Goal: Information Seeking & Learning: Find specific fact

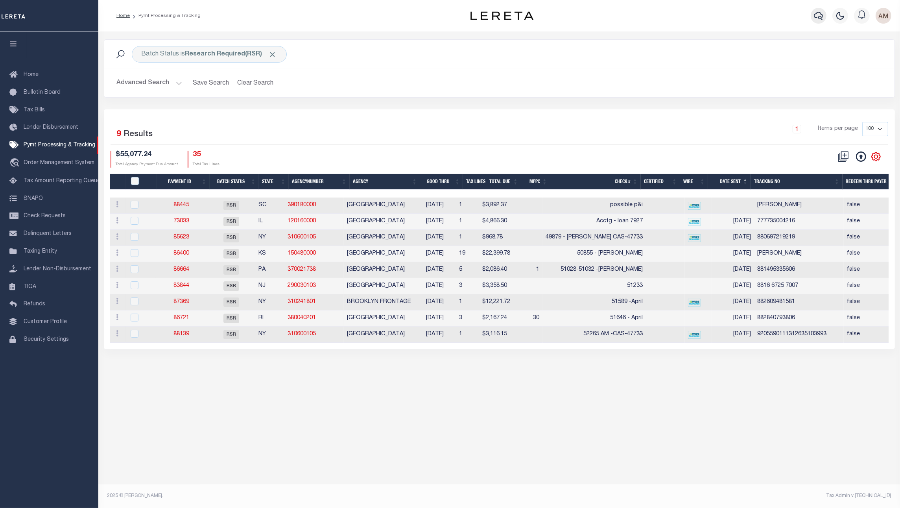
click at [823, 17] on button "button" at bounding box center [819, 16] width 16 height 16
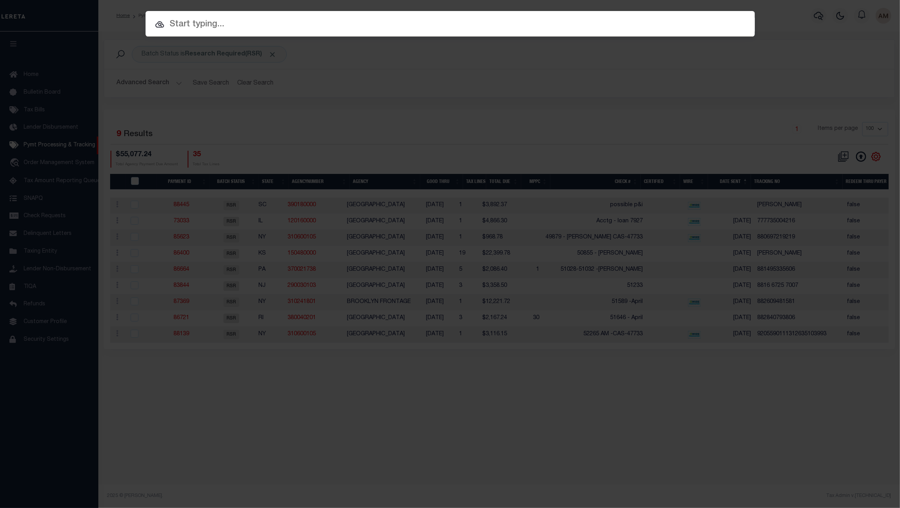
paste input "7480"
type input "7480"
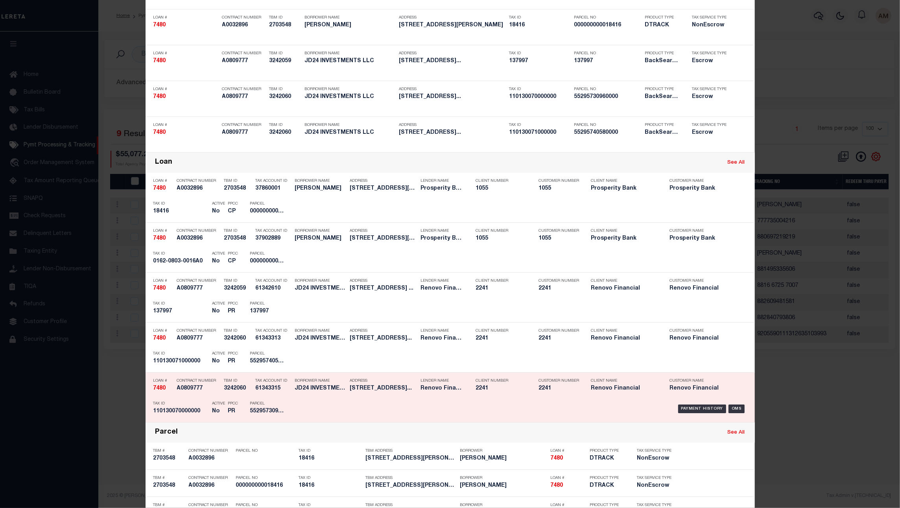
scroll to position [118, 0]
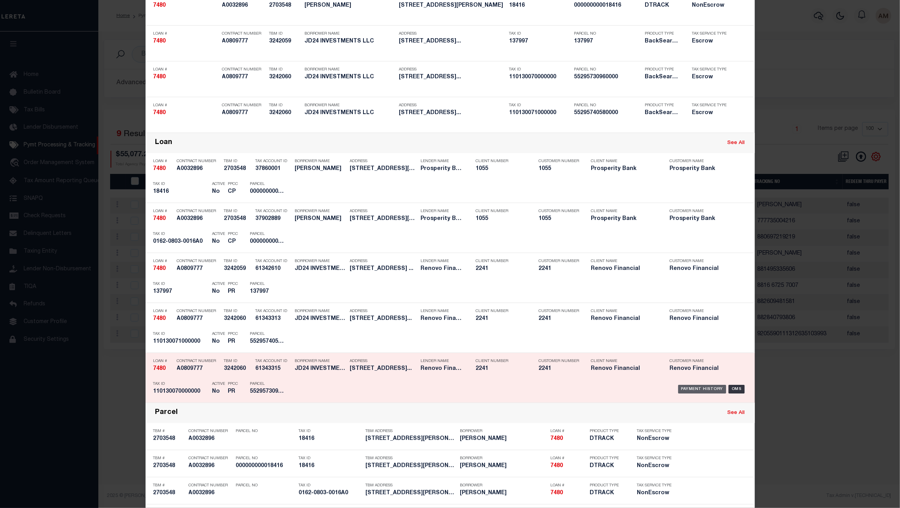
click at [696, 387] on div "Payment History" at bounding box center [702, 389] width 48 height 9
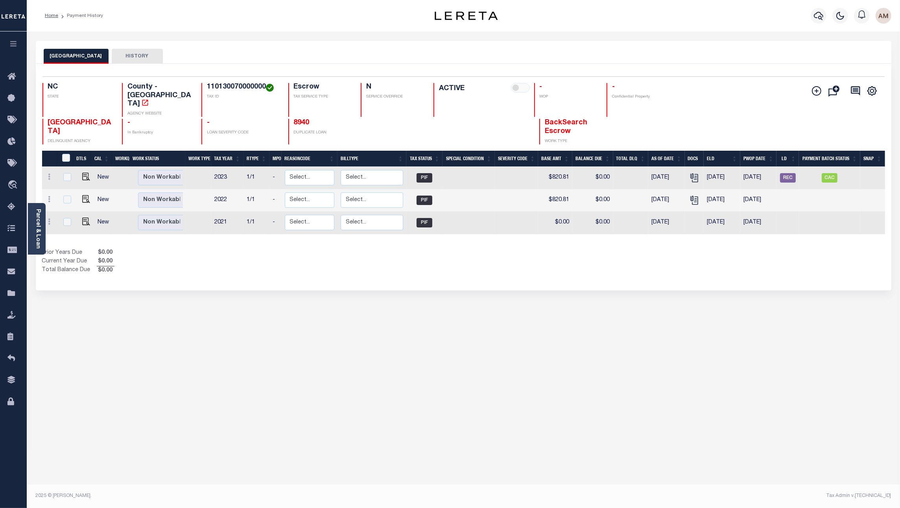
click at [349, 295] on div "CABARRUS COUNTY HISTORY Selected 3 Results" at bounding box center [463, 263] width 867 height 444
drag, startPoint x: 342, startPoint y: 256, endPoint x: 336, endPoint y: 246, distance: 11.5
click at [342, 256] on div "Prior Years Due $0.00 Current Year Due $0.00 Total Balance Due $0.00" at bounding box center [253, 262] width 422 height 26
click at [829, 173] on span "CAC" at bounding box center [830, 177] width 16 height 9
checkbox input "true"
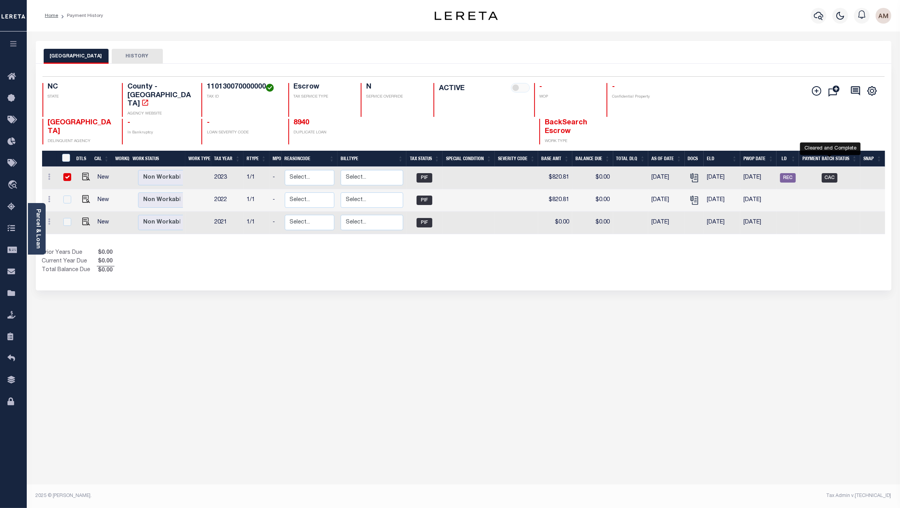
checkbox input "true"
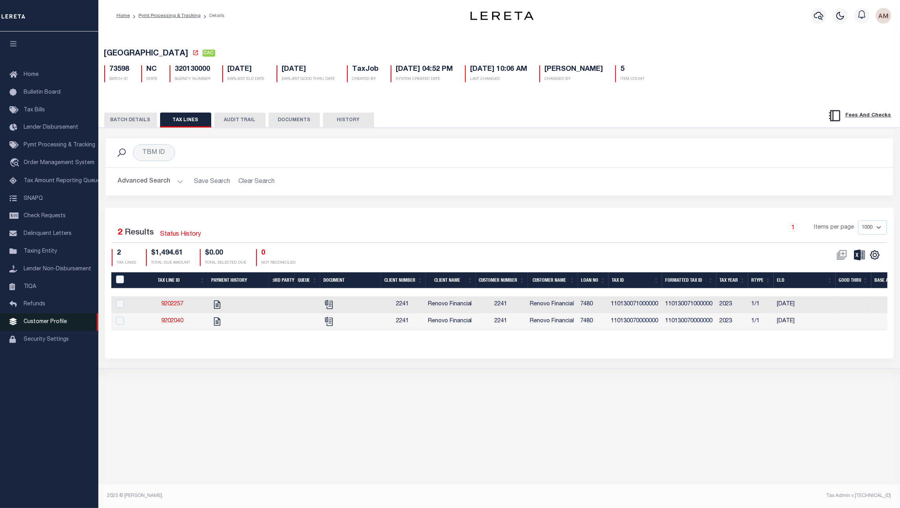
click at [40, 322] on span "Customer Profile" at bounding box center [45, 322] width 43 height 6
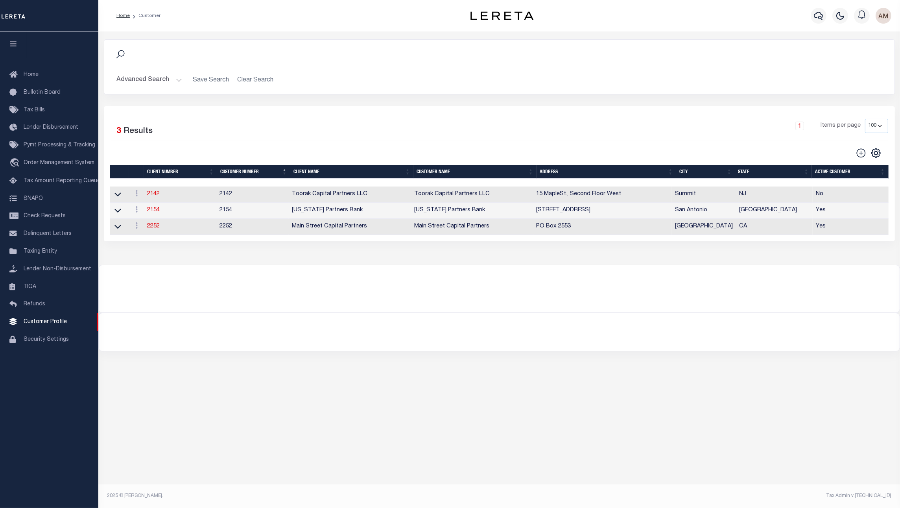
click at [161, 80] on button "Advanced Search" at bounding box center [149, 79] width 65 height 15
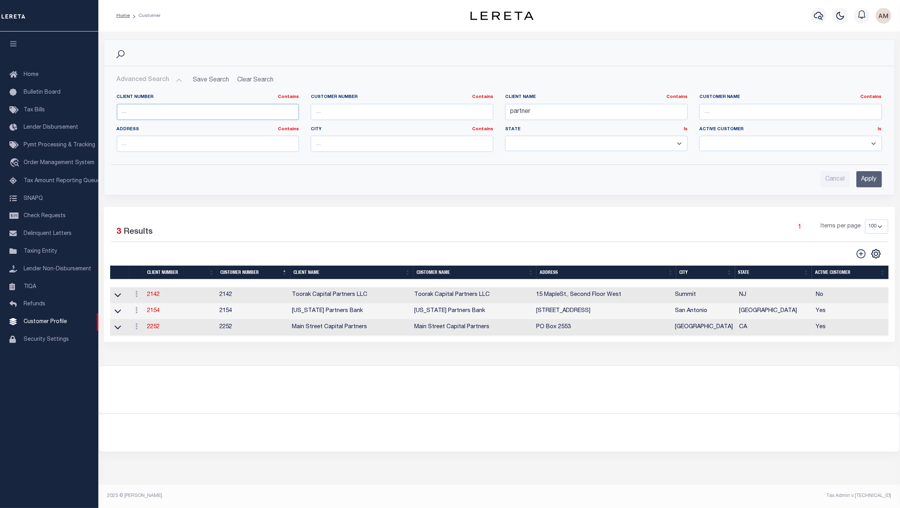
click at [170, 112] on input "text" at bounding box center [208, 112] width 183 height 16
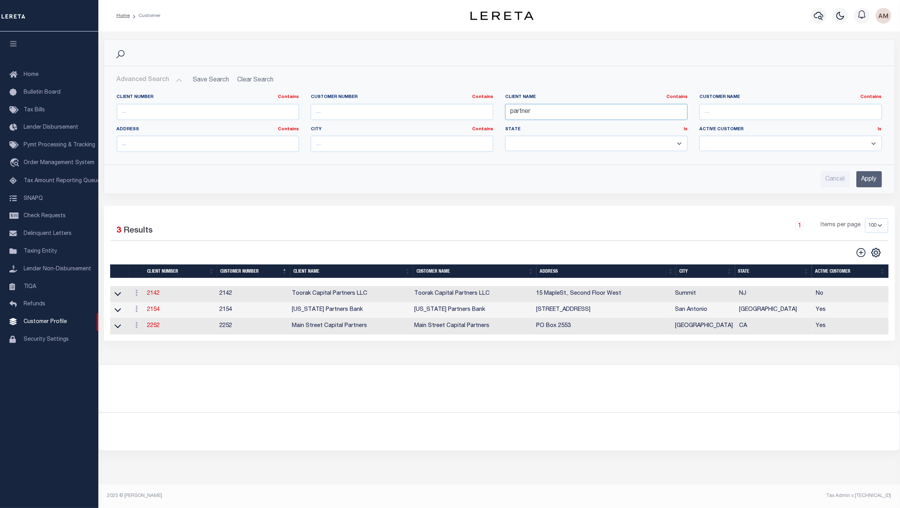
drag, startPoint x: 555, startPoint y: 113, endPoint x: 456, endPoint y: 118, distance: 98.9
click at [456, 118] on div "Client Number Contains Contains Is Customer Number Contains Contains Is Contains" at bounding box center [499, 126] width 777 height 64
type input "civista"
click at [862, 181] on input "Apply" at bounding box center [869, 179] width 26 height 16
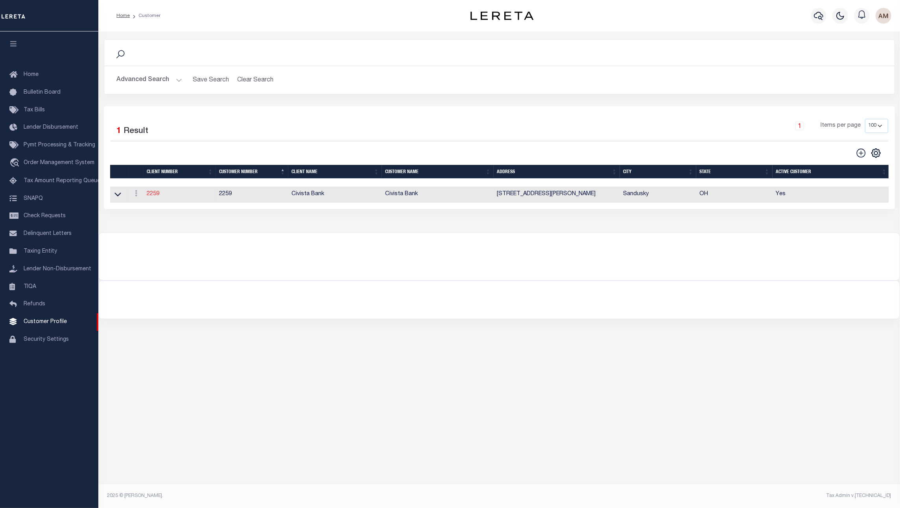
click at [159, 196] on link "2259" at bounding box center [153, 194] width 13 height 6
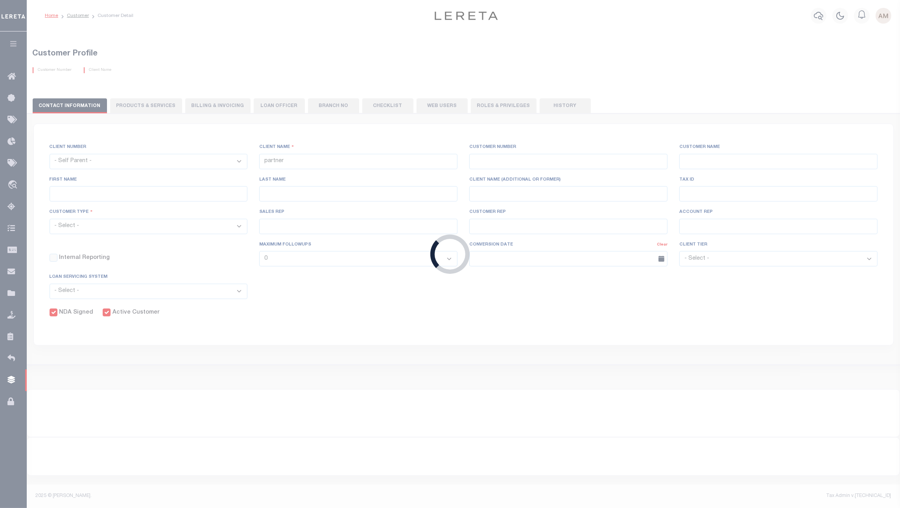
select select
type input "Civista Bank"
type input "2259"
type input "Civista Bank"
type input "Samantha"
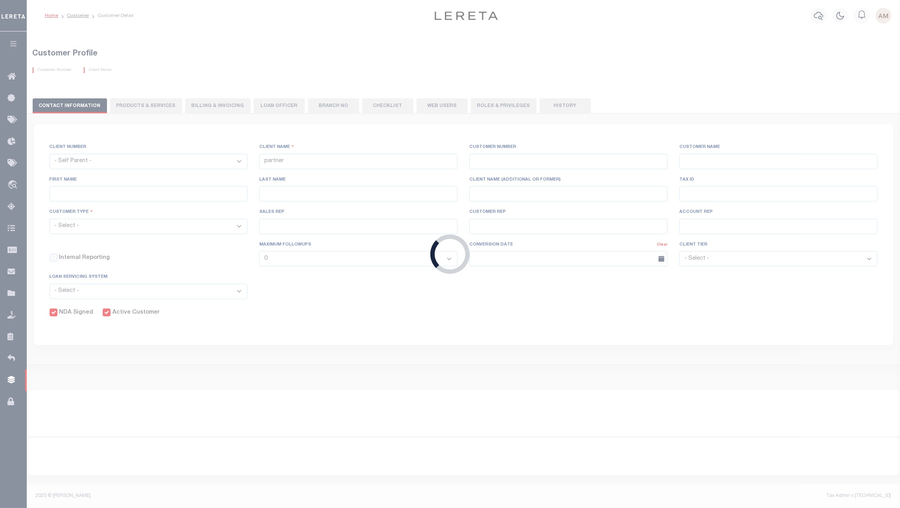
type input "Sheeks"
select select "Mixed Portfolio"
type input "John Short"
type input "Barbara Kendrick"
type input "Beth Wiebe"
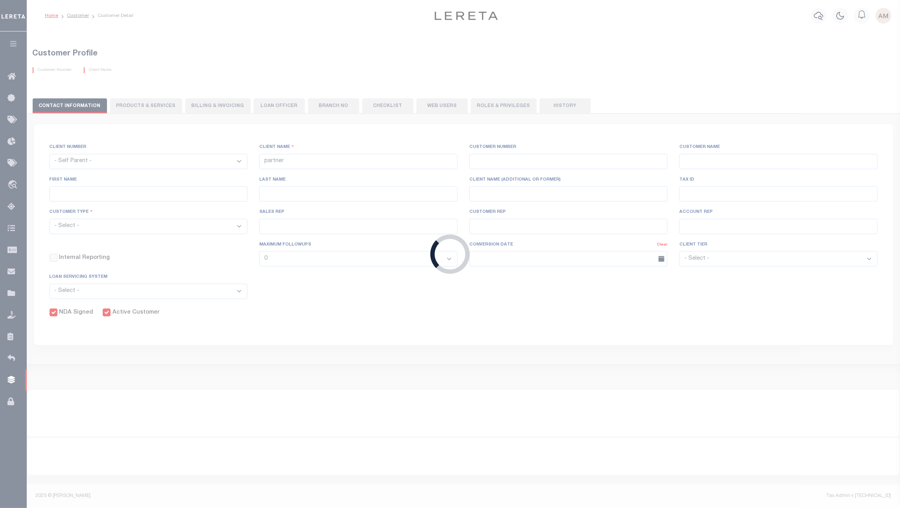
type input "08/08/2022"
select select "Tier 2"
select select "OTH"
checkbox input "true"
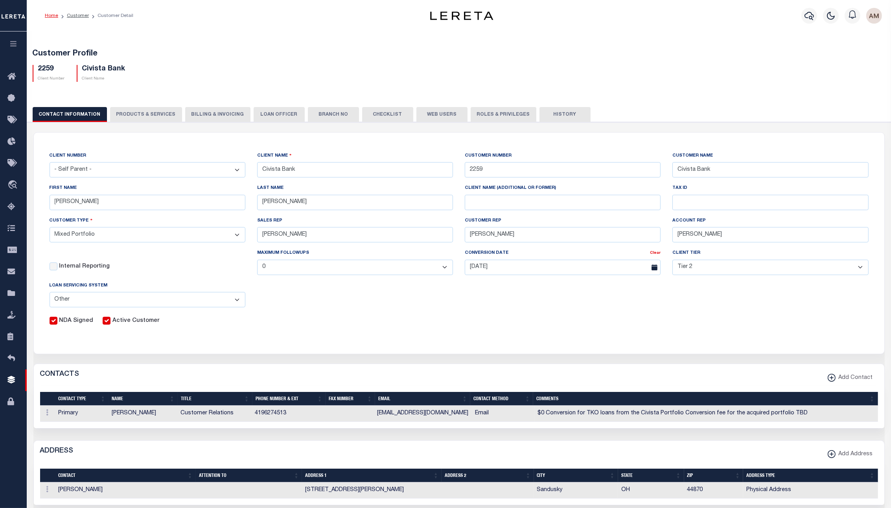
click at [439, 117] on button "Web Users" at bounding box center [442, 114] width 51 height 15
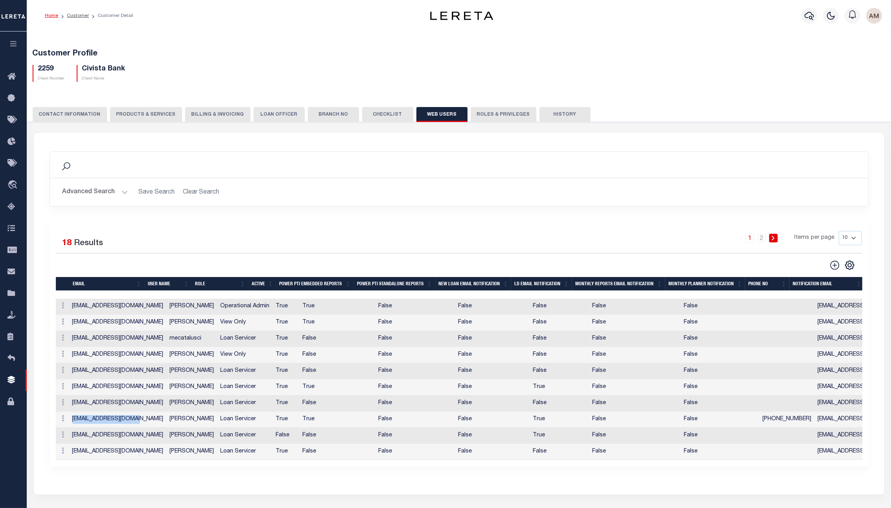
drag, startPoint x: 70, startPoint y: 423, endPoint x: 131, endPoint y: 430, distance: 61.7
click at [131, 428] on td "sjsheeks@civista.bank" at bounding box center [118, 420] width 98 height 16
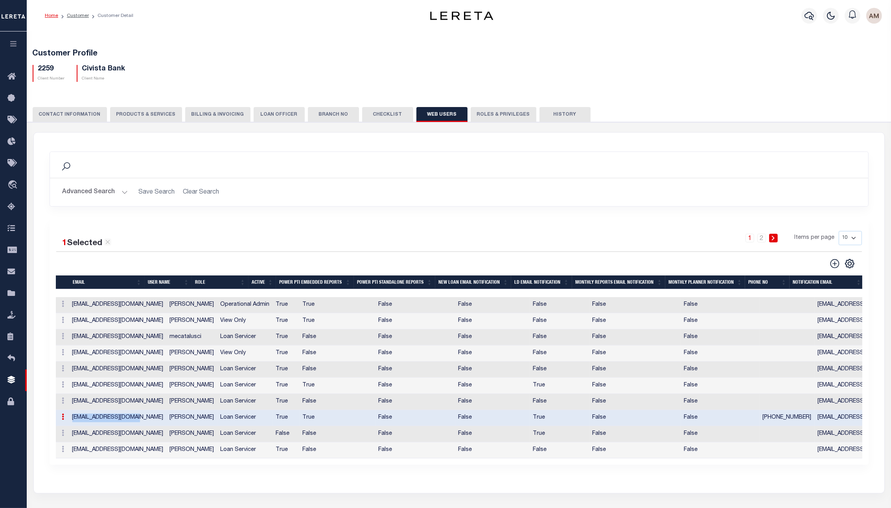
copy td "sjsheeks@civista.bank"
